Goal: Find specific page/section: Find specific page/section

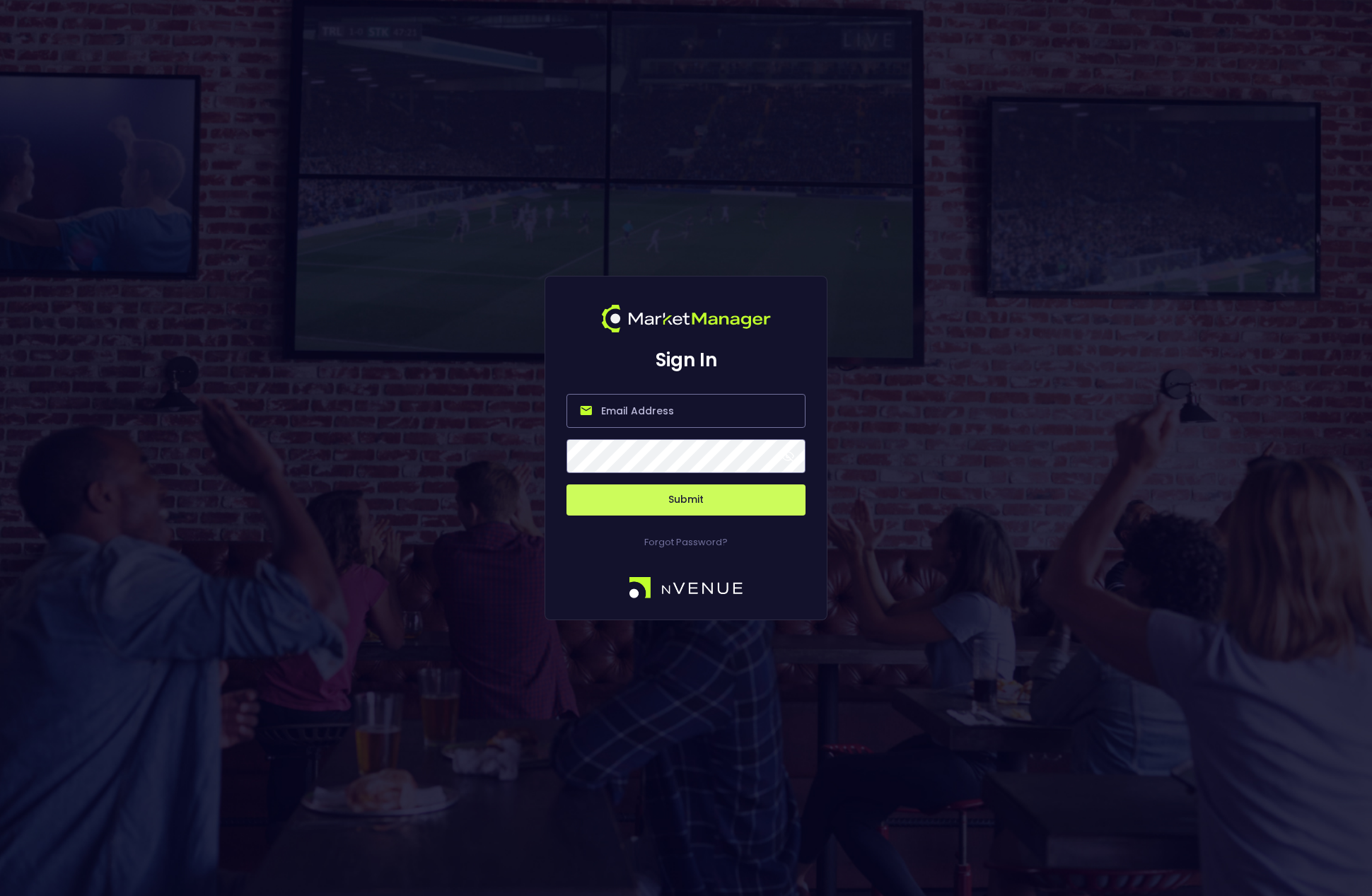
click at [667, 413] on input "email" at bounding box center [686, 411] width 239 height 34
type input "[EMAIL_ADDRESS][DOMAIN_NAME]"
click at [566, 484] on button "Submit" at bounding box center [686, 499] width 239 height 31
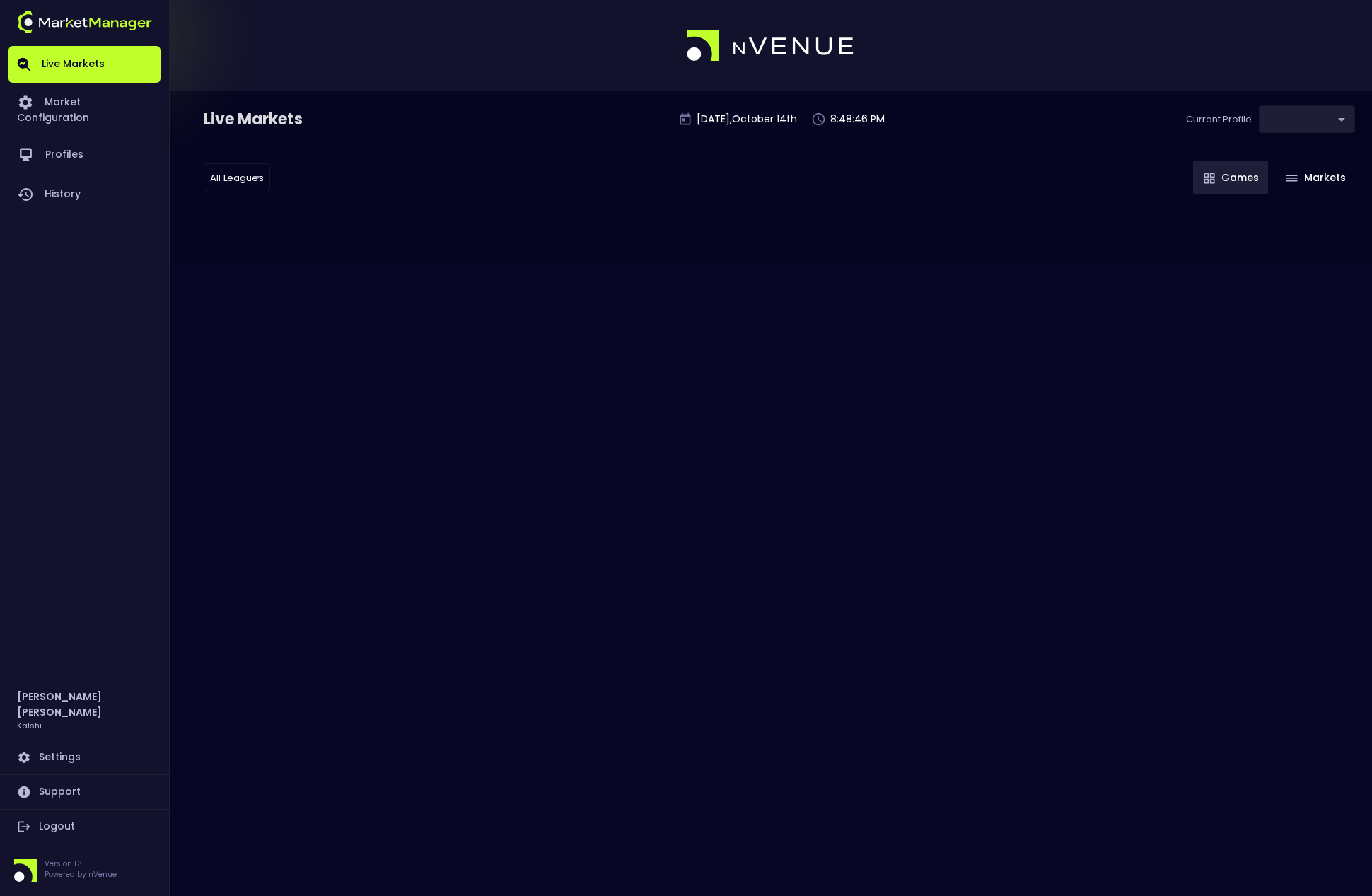
type input "b2ad0268-c08b-4b81-ab67-b566155dc3cd"
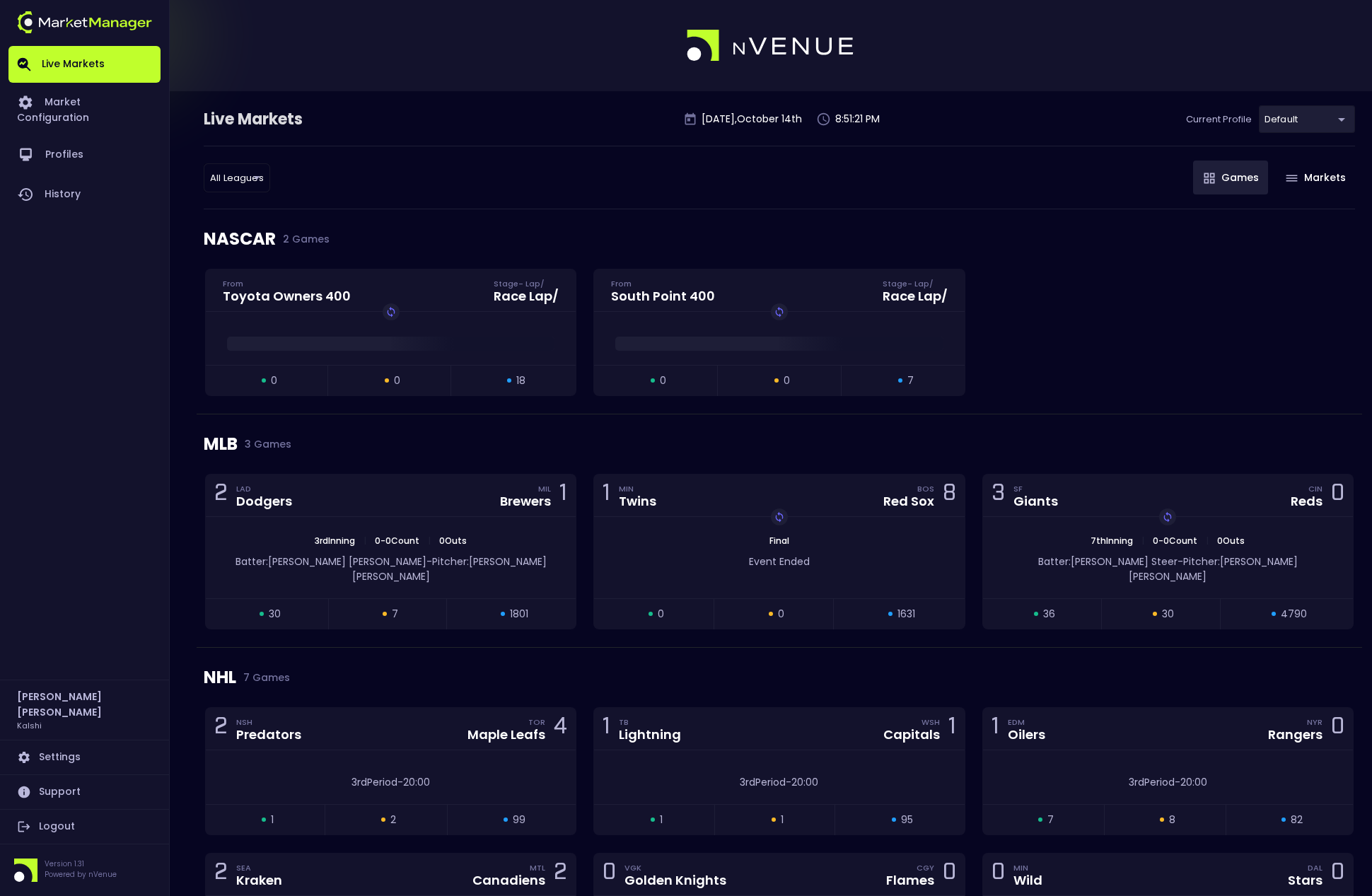
click at [420, 191] on div "All Leagues all leagues ​ Games Markets" at bounding box center [778, 177] width 1151 height 64
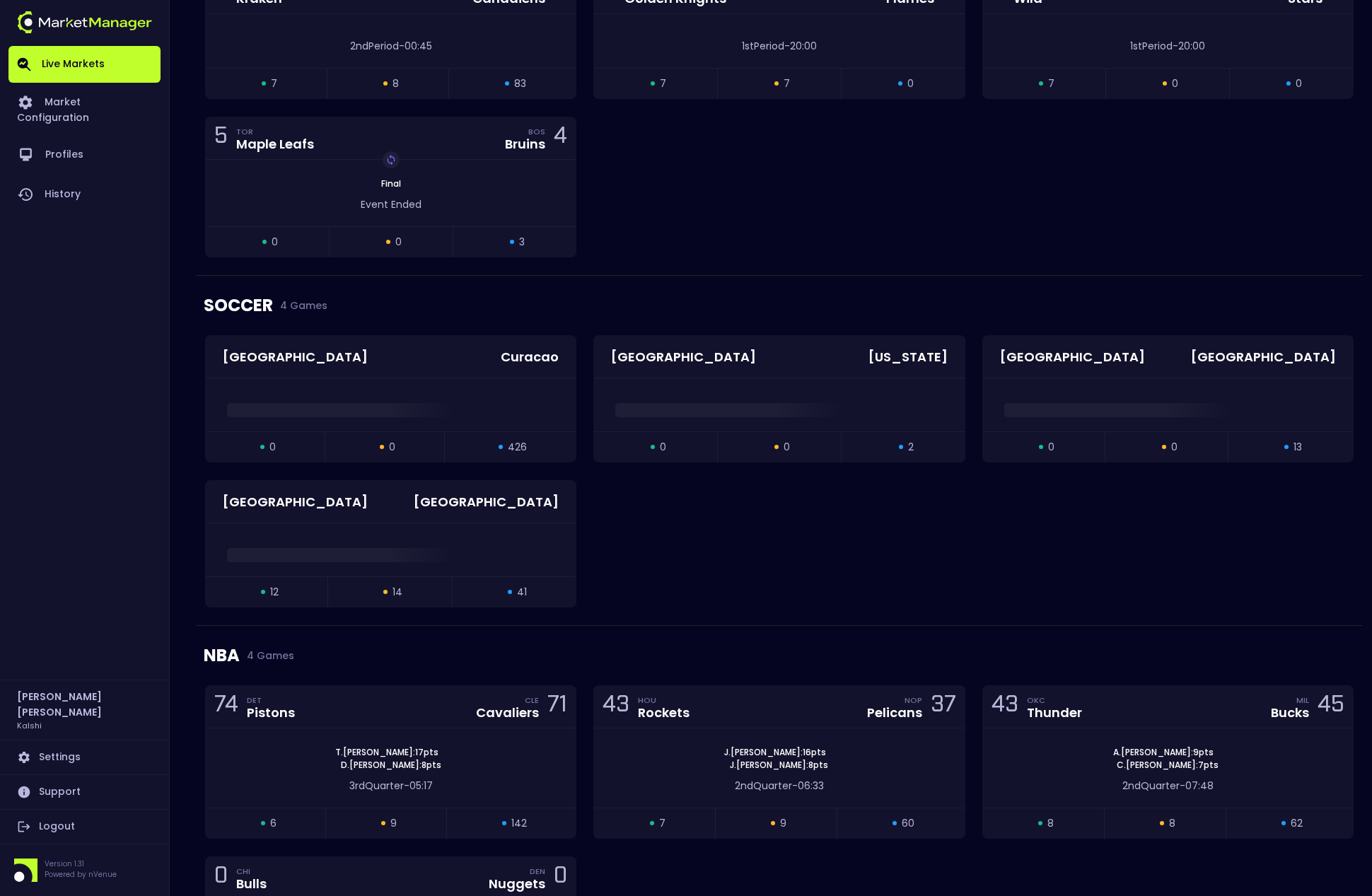
scroll to position [1052, 0]
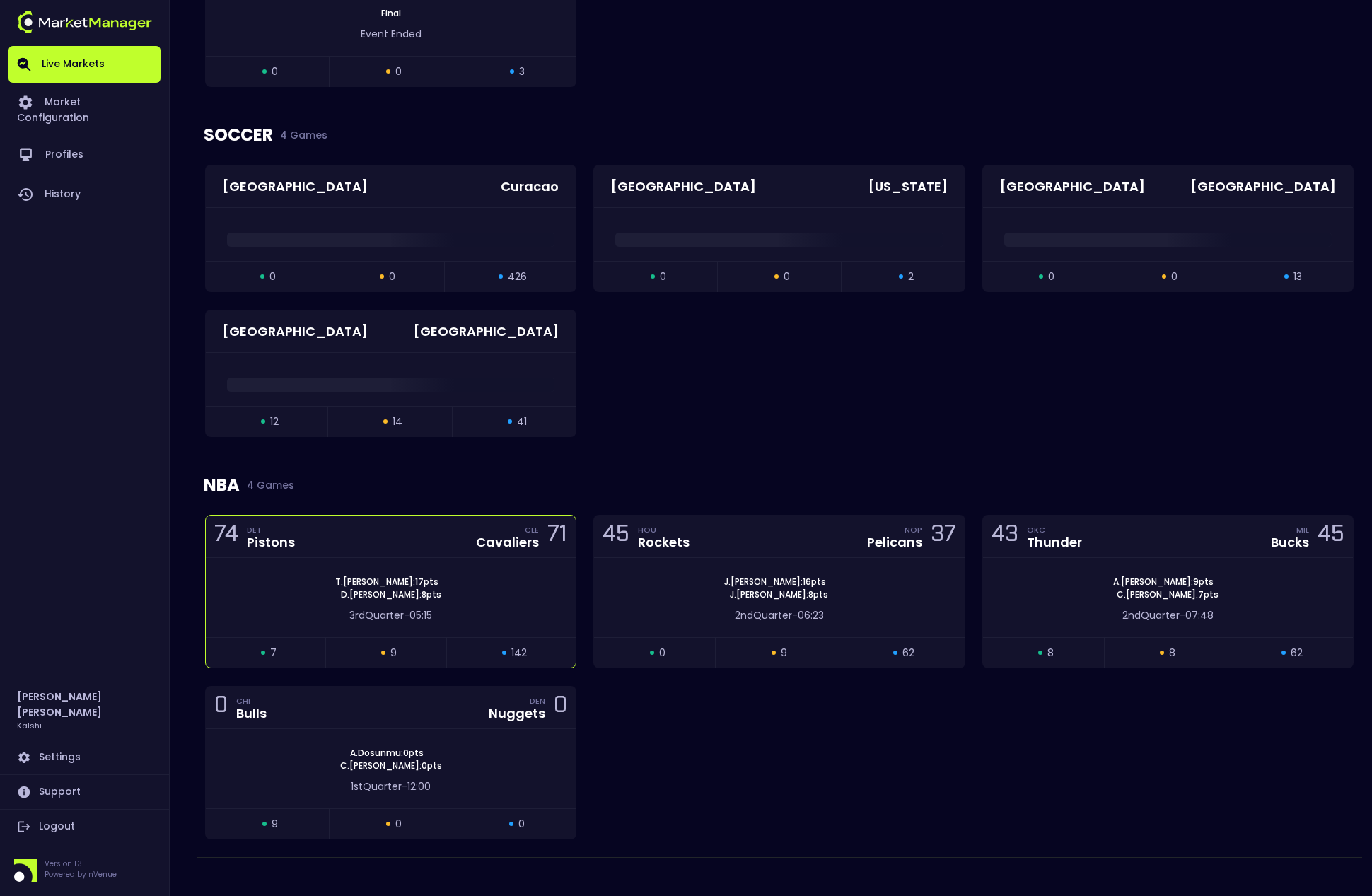
click at [451, 558] on div "[PERSON_NAME] : 17 pts [PERSON_NAME] : 8 pts 3rd Quarter - 05:15" at bounding box center [391, 597] width 370 height 79
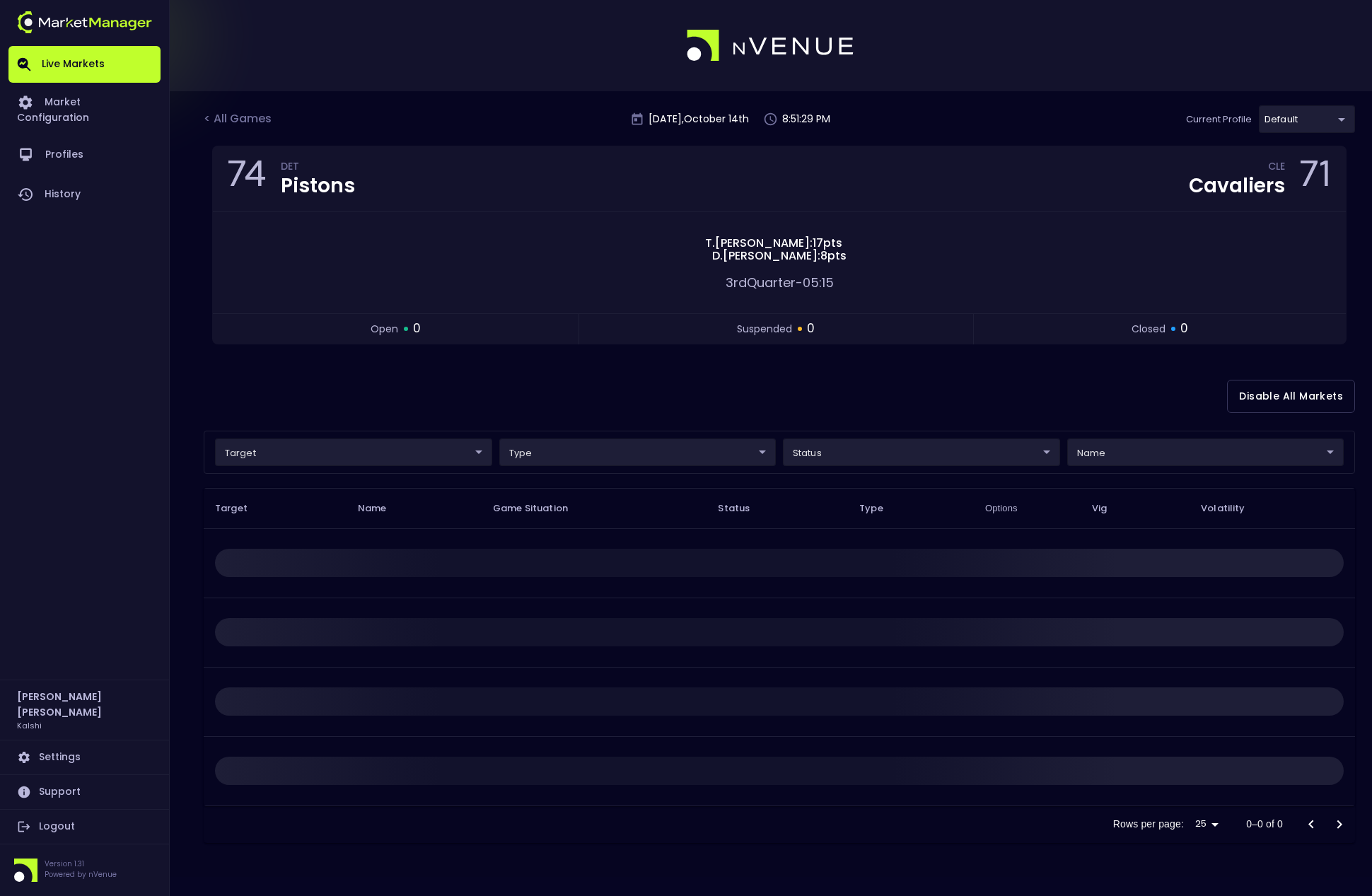
scroll to position [0, 0]
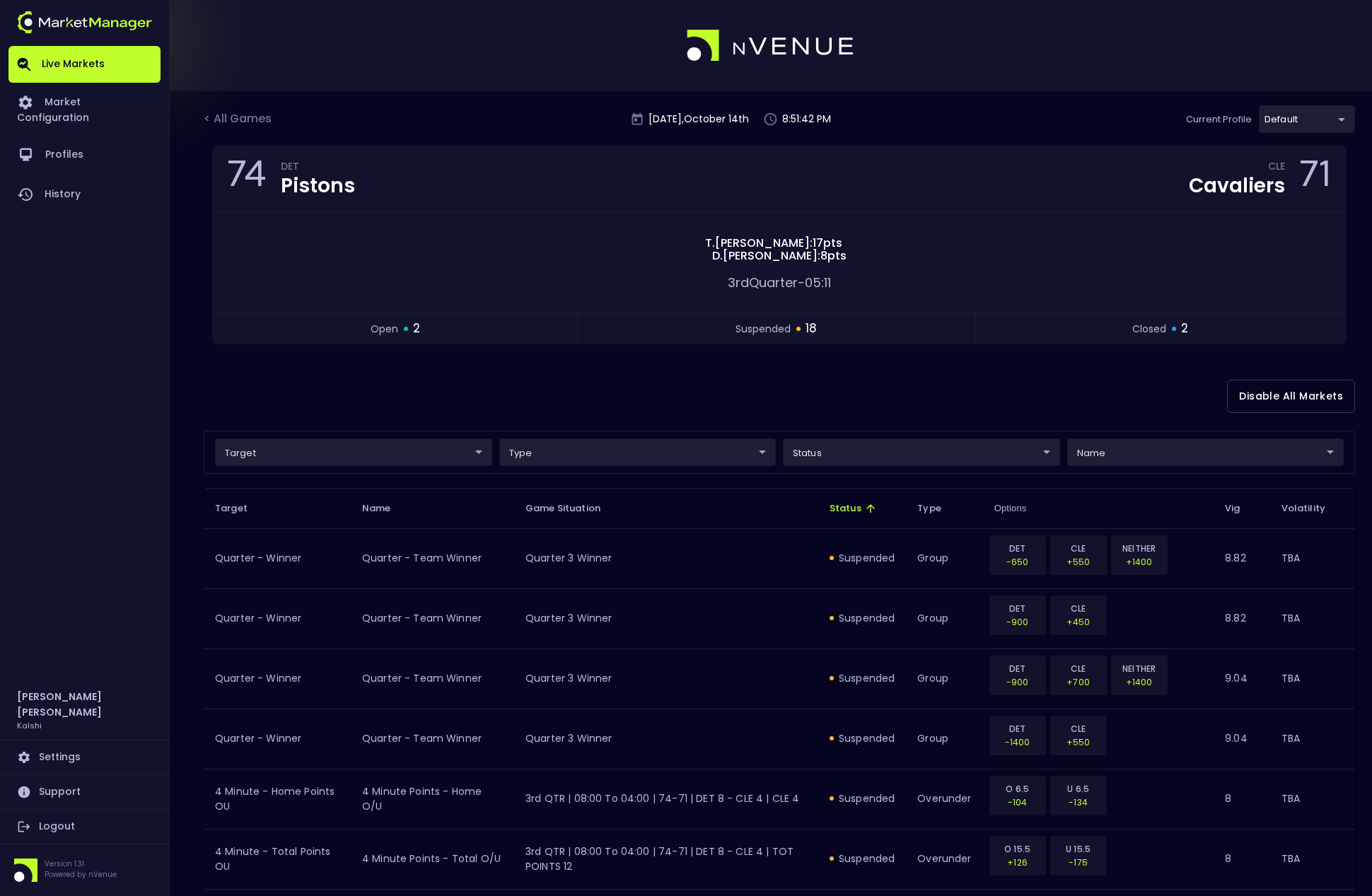
click at [834, 510] on span "Status" at bounding box center [854, 508] width 50 height 13
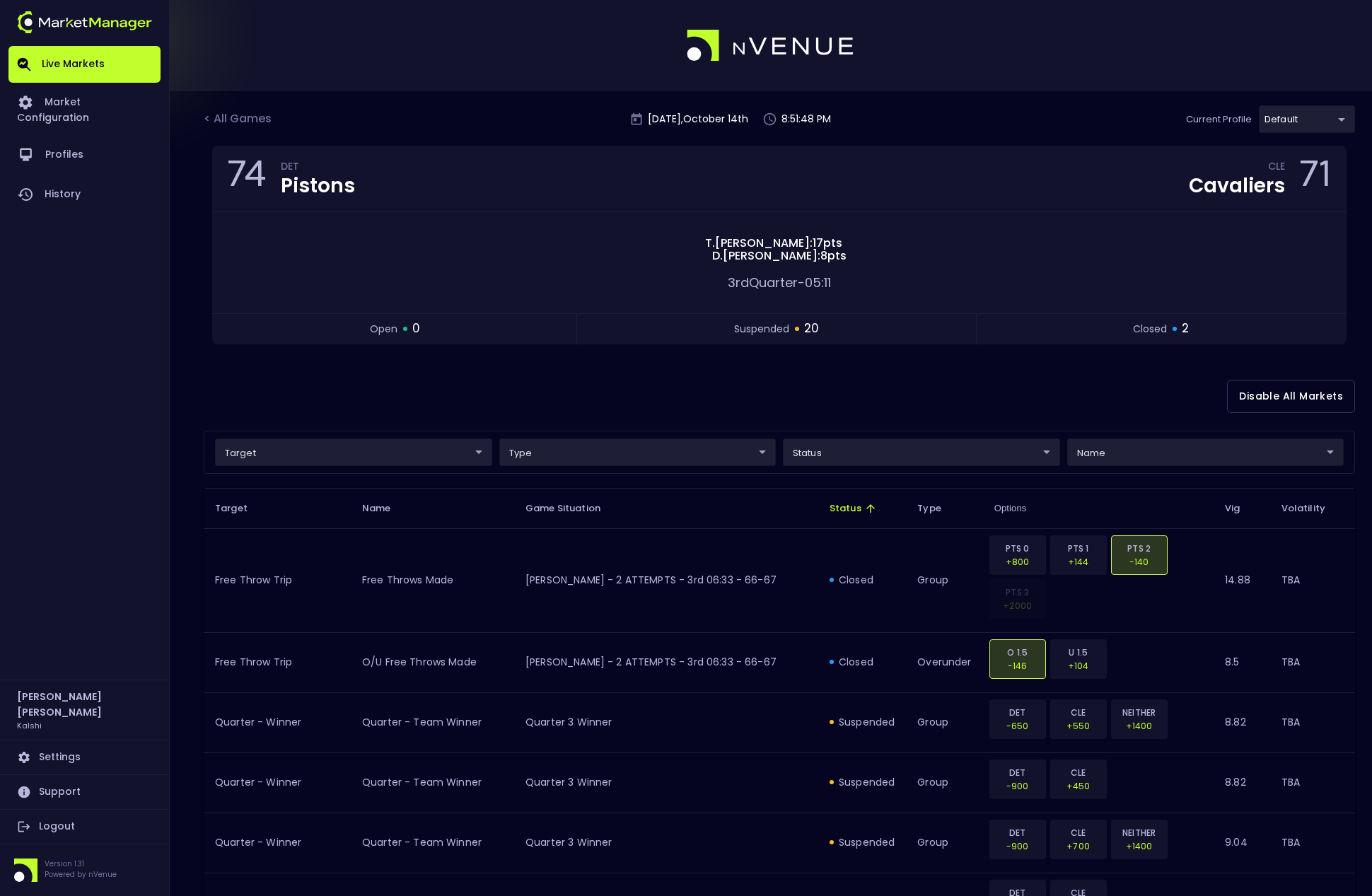
click at [846, 507] on span "Status" at bounding box center [854, 508] width 50 height 13
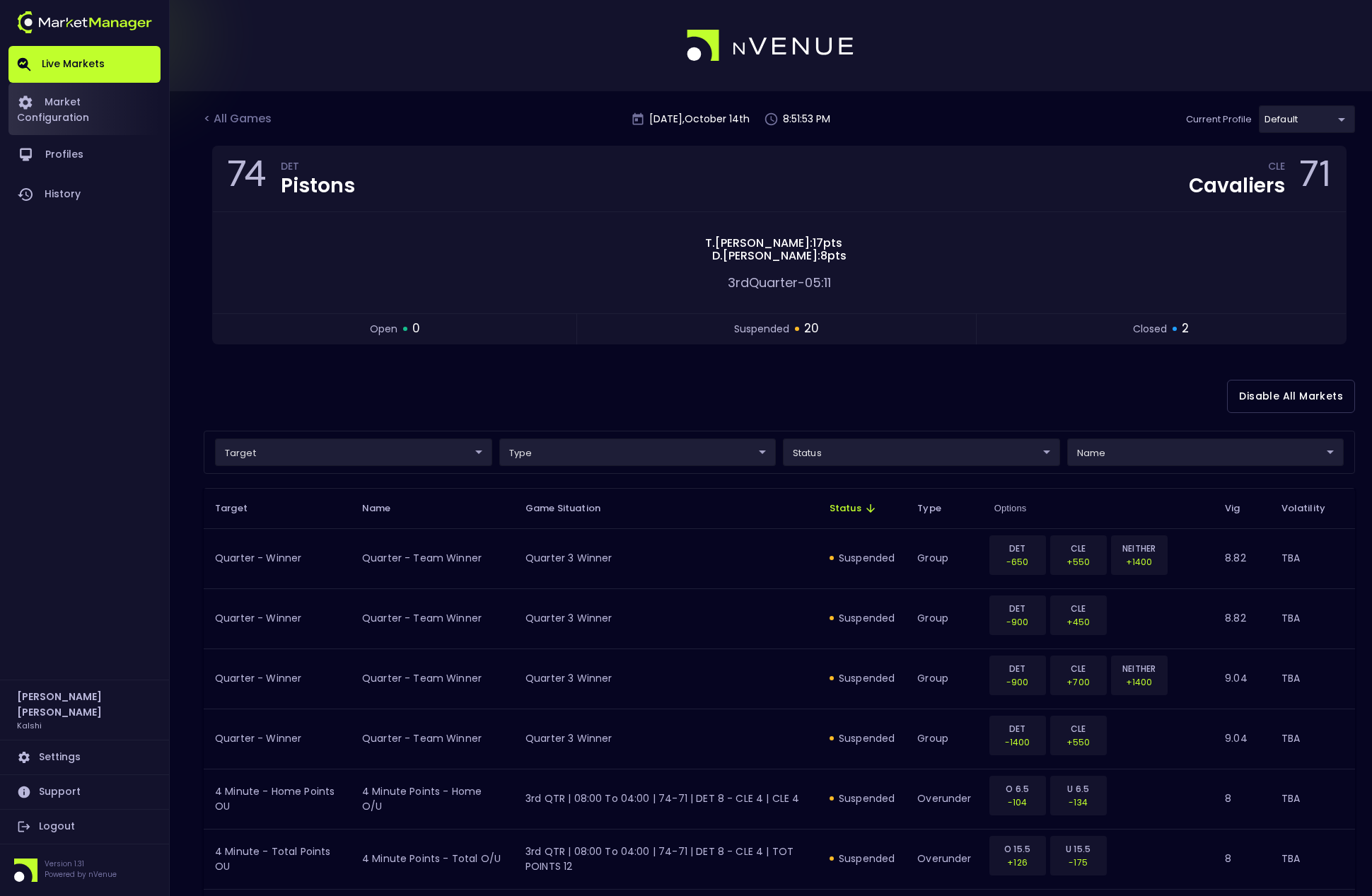
click at [121, 106] on link "Market Configuration" at bounding box center [85, 109] width 152 height 53
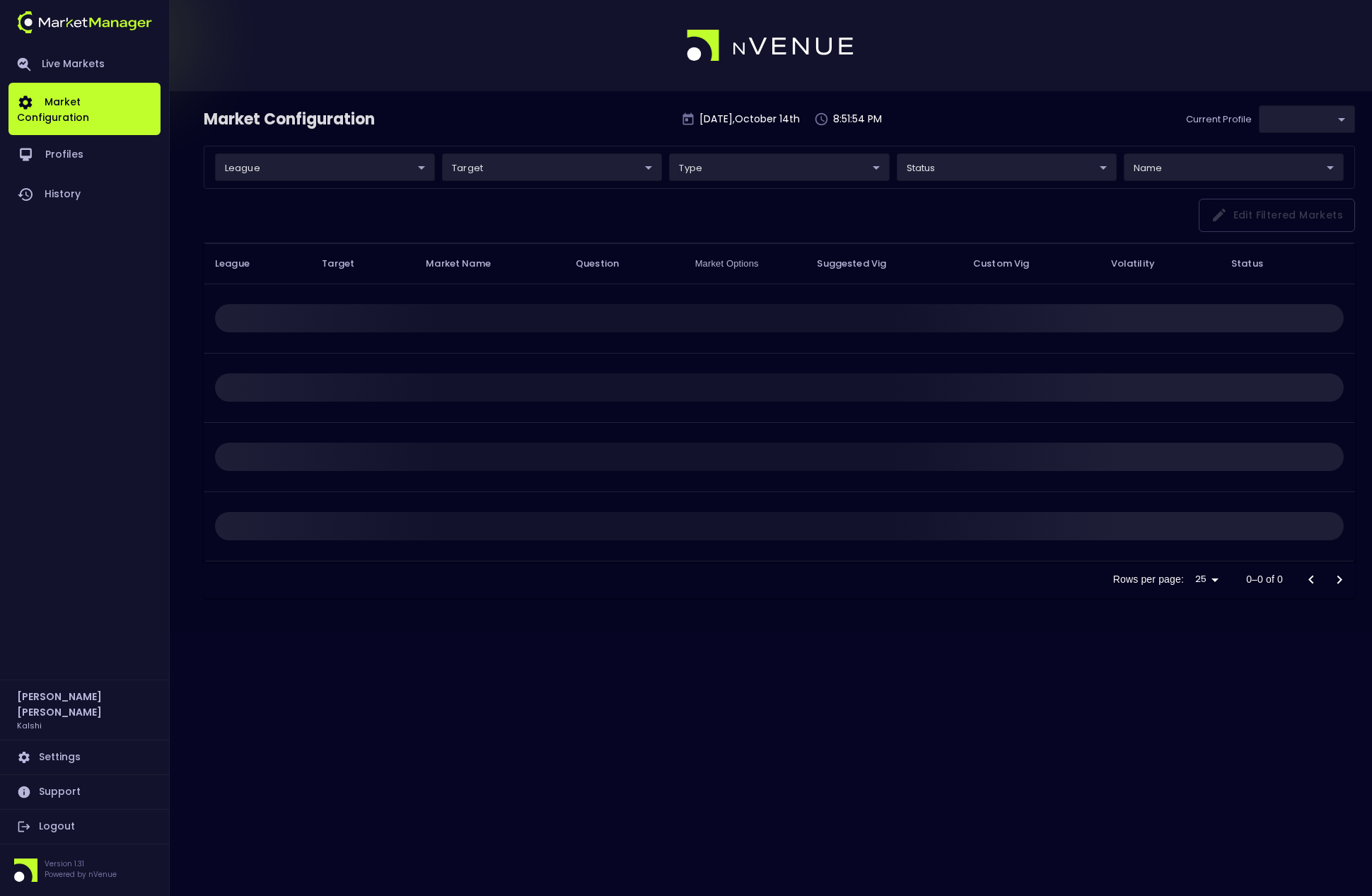
type input "b2ad0268-c08b-4b81-ab67-b566155dc3cd"
